Goal: Information Seeking & Learning: Learn about a topic

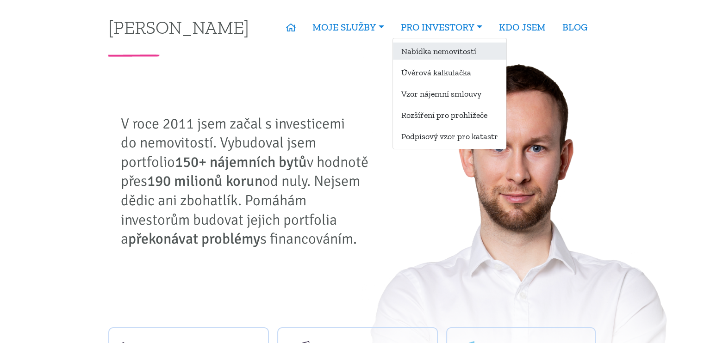
click at [445, 46] on link "Nabídka nemovitostí" at bounding box center [449, 51] width 113 height 17
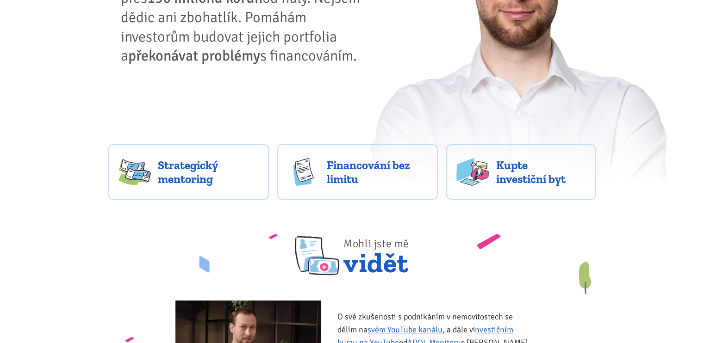
scroll to position [185, 0]
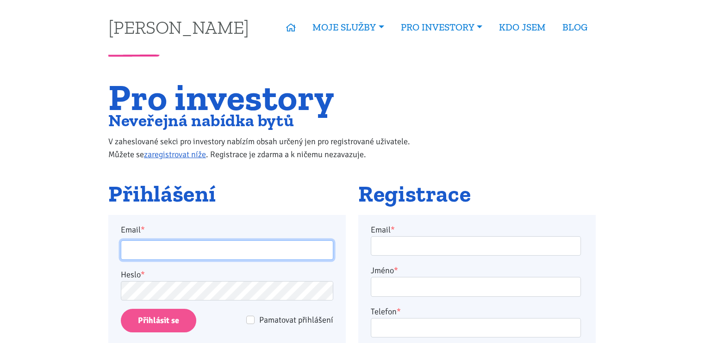
click at [182, 250] on input "Email *" at bounding box center [227, 251] width 212 height 20
type input "[EMAIL_ADDRESS][PERSON_NAME][DOMAIN_NAME]"
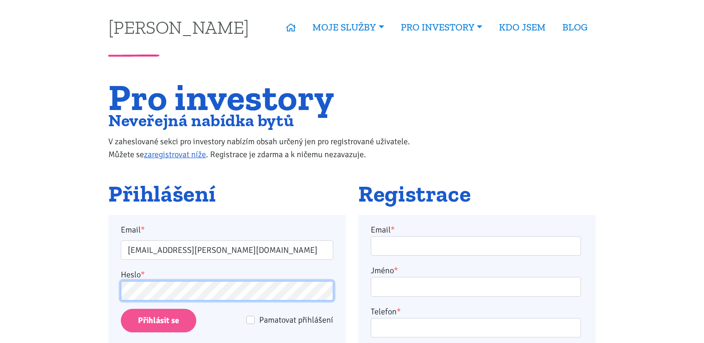
click at [121, 309] on input "Přihlásit se" at bounding box center [158, 321] width 75 height 24
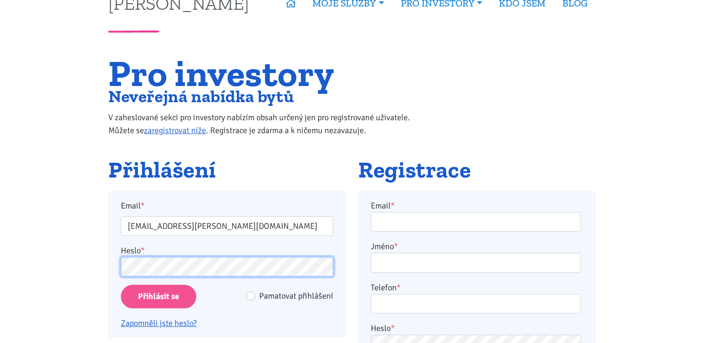
scroll to position [46, 0]
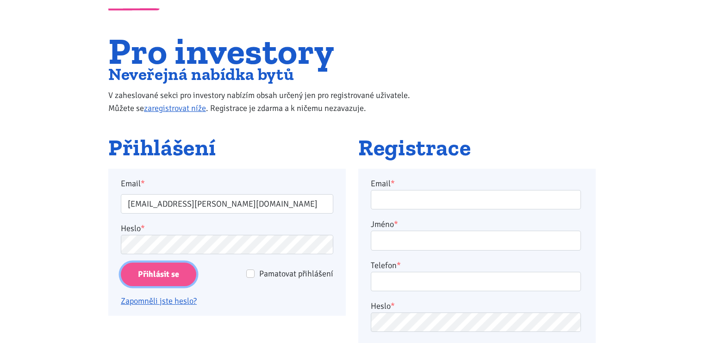
click at [129, 279] on input "Přihlásit se" at bounding box center [158, 275] width 75 height 24
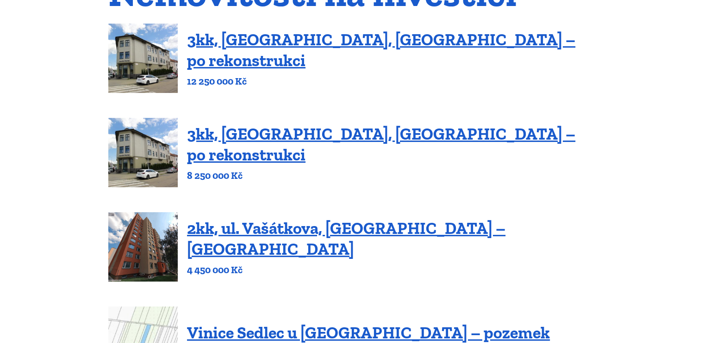
scroll to position [139, 0]
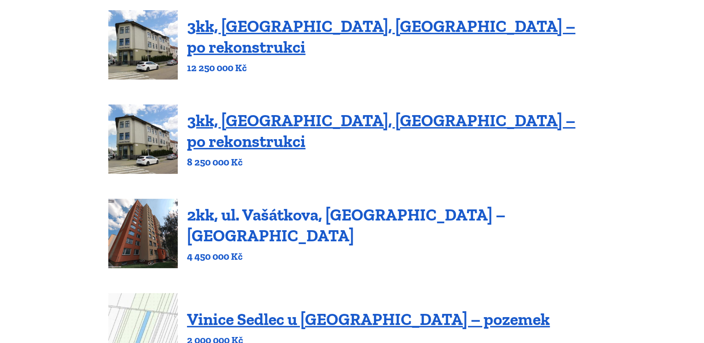
click at [322, 227] on link "2kk, ul. Vašátkova, [GEOGRAPHIC_DATA] – [GEOGRAPHIC_DATA]" at bounding box center [346, 225] width 318 height 41
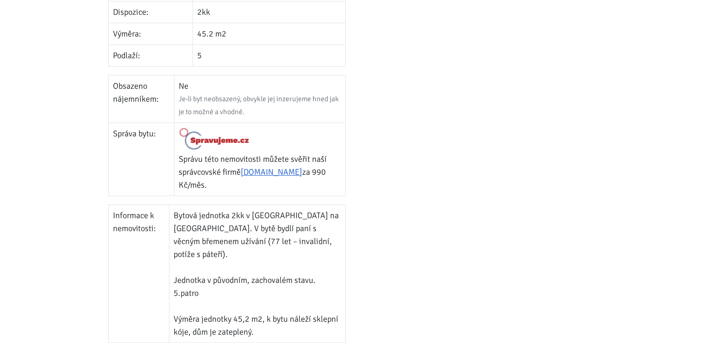
scroll to position [417, 0]
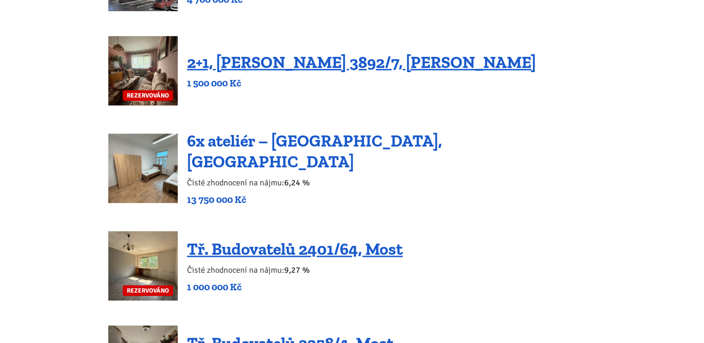
scroll to position [608, 0]
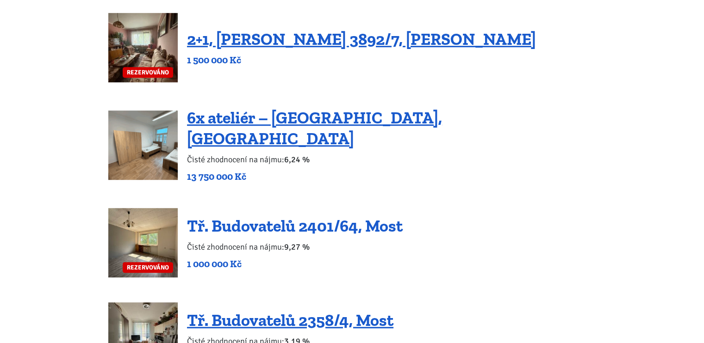
click at [300, 220] on link "Tř. Budovatelů 2401/64, Most" at bounding box center [295, 226] width 216 height 20
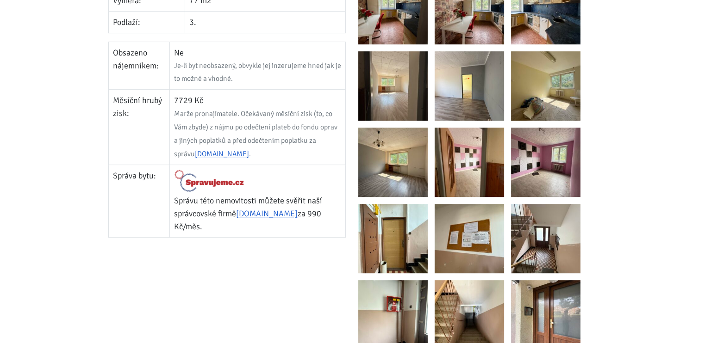
scroll to position [417, 0]
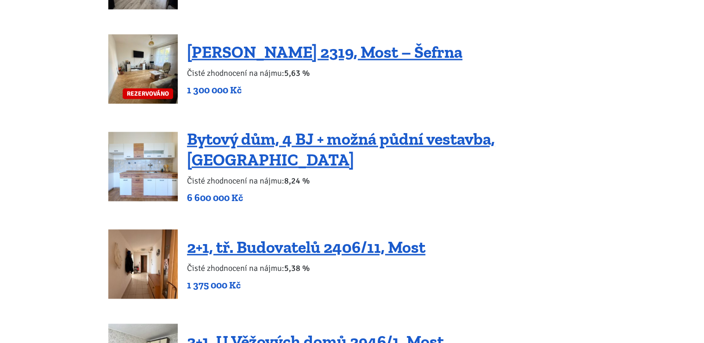
scroll to position [1071, 0]
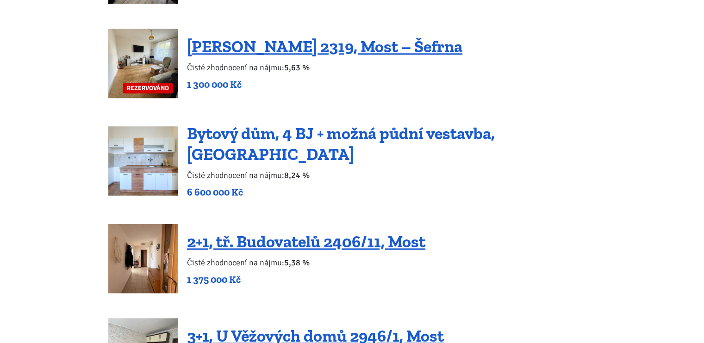
click at [317, 134] on link "Bytový dům, 4 BJ + možná půdní vestavba, [GEOGRAPHIC_DATA]" at bounding box center [341, 144] width 308 height 41
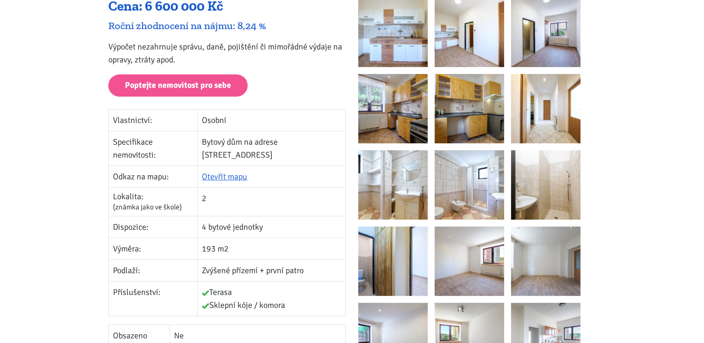
scroll to position [185, 0]
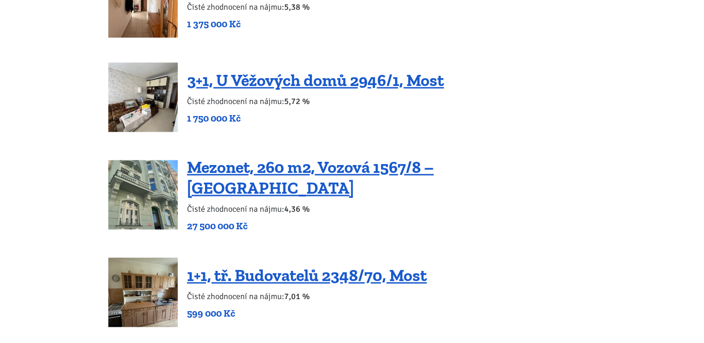
scroll to position [1349, 0]
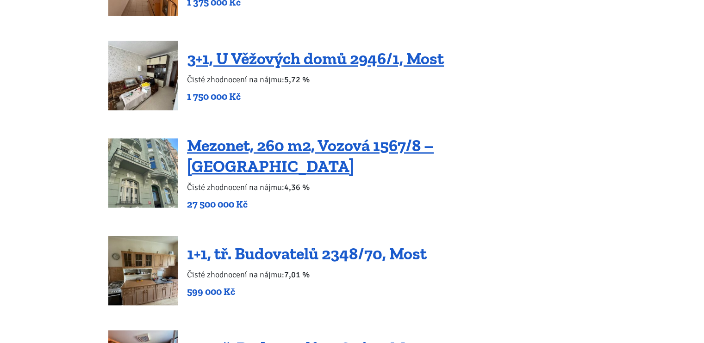
click at [370, 244] on link "1+1, tř. Budovatelů 2348/70, Most" at bounding box center [307, 254] width 240 height 20
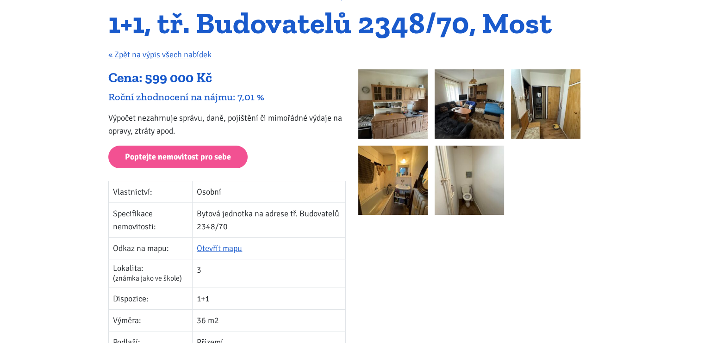
scroll to position [139, 0]
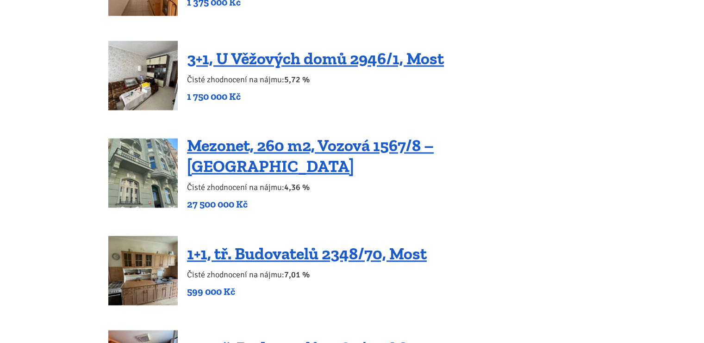
scroll to position [1442, 0]
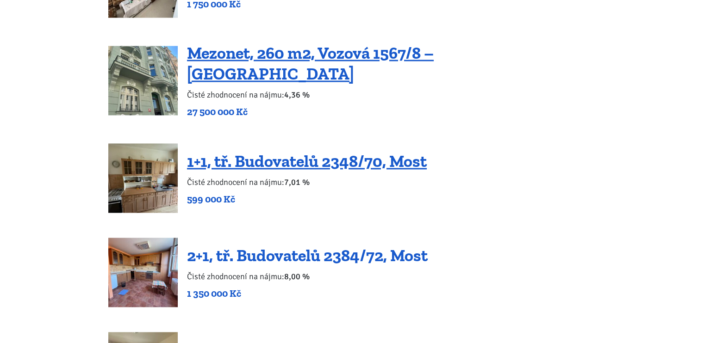
click at [378, 246] on link "2+1, tř. Budovatelů 2384/72, Most" at bounding box center [307, 256] width 241 height 20
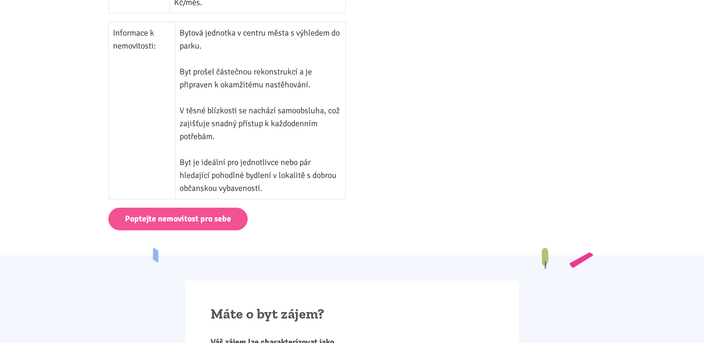
scroll to position [648, 0]
